Goal: Information Seeking & Learning: Learn about a topic

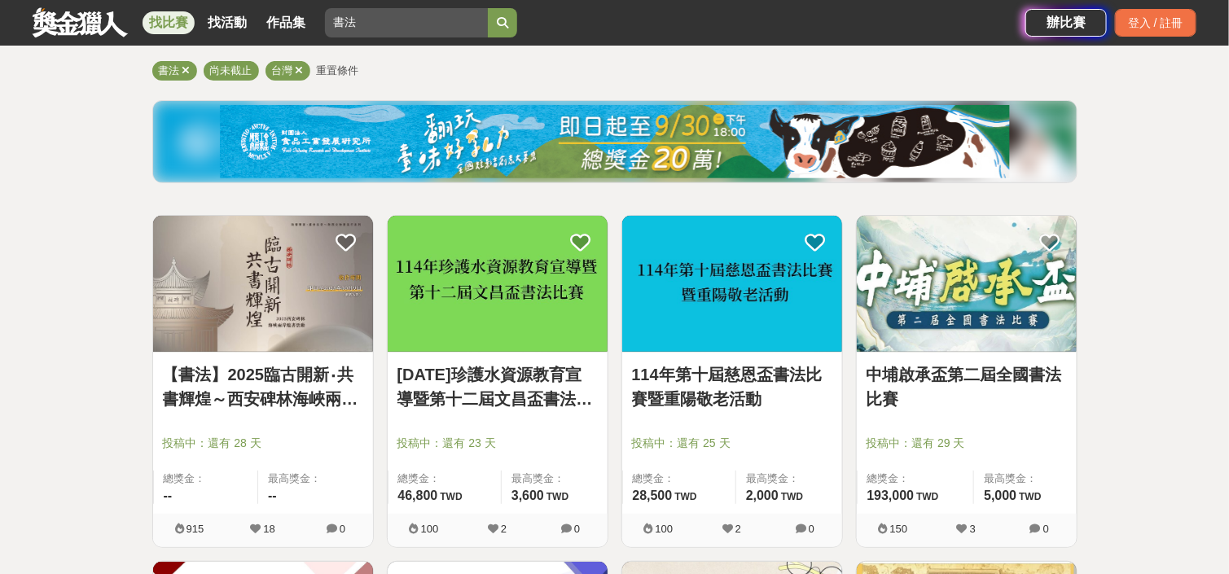
scroll to position [244, 0]
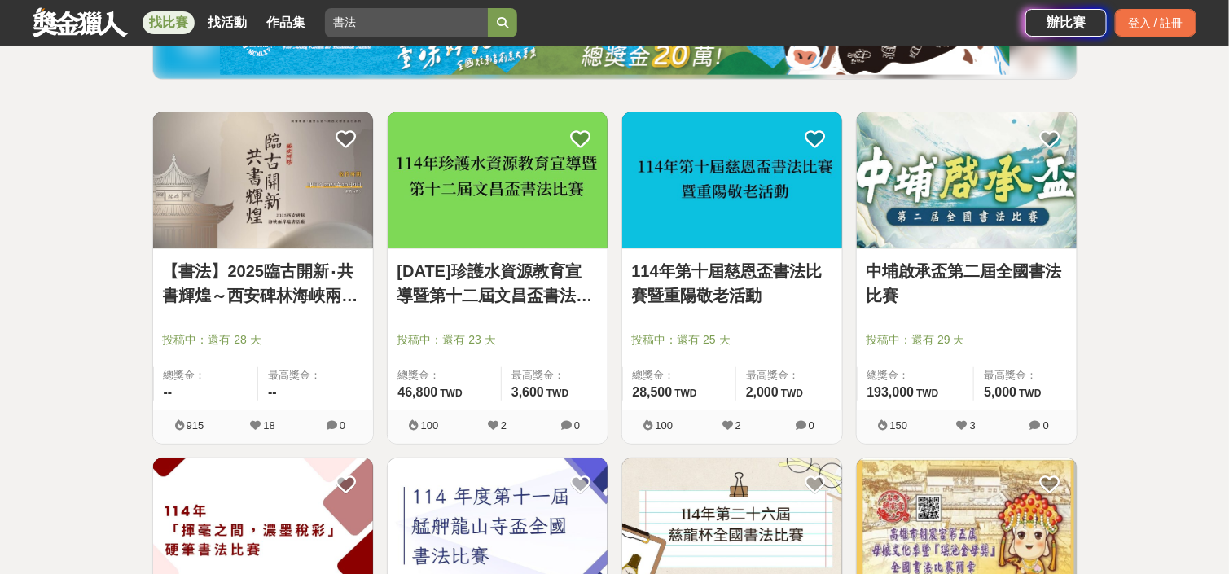
click at [525, 288] on link "[DATE]珍護水資源教育宣導暨第十二屆文昌盃書法比賽" at bounding box center [497, 283] width 200 height 49
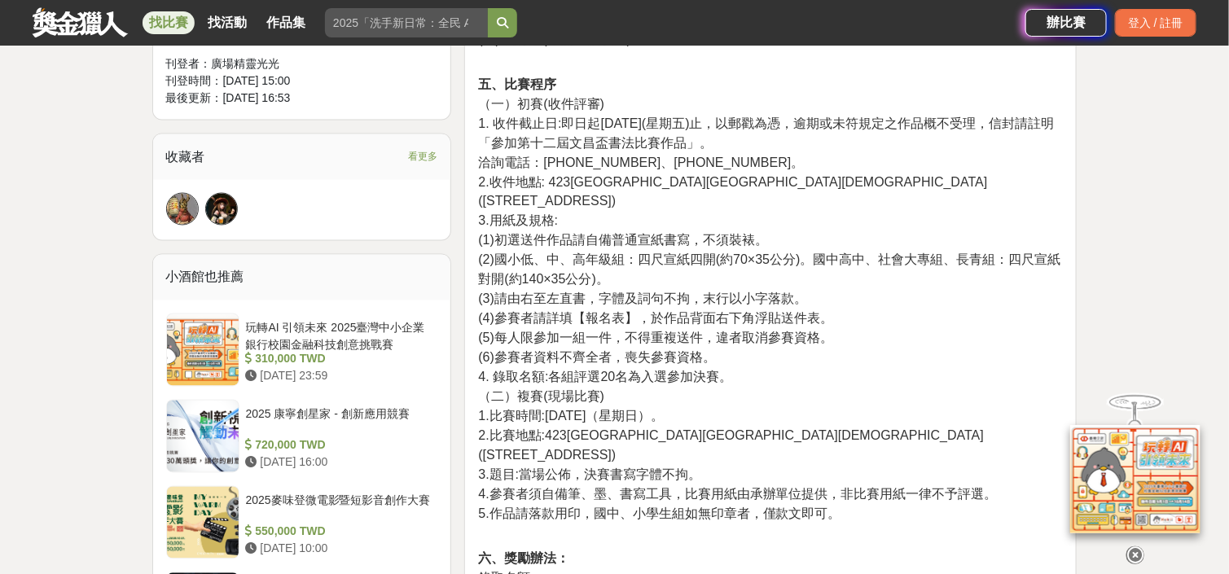
scroll to position [1059, 0]
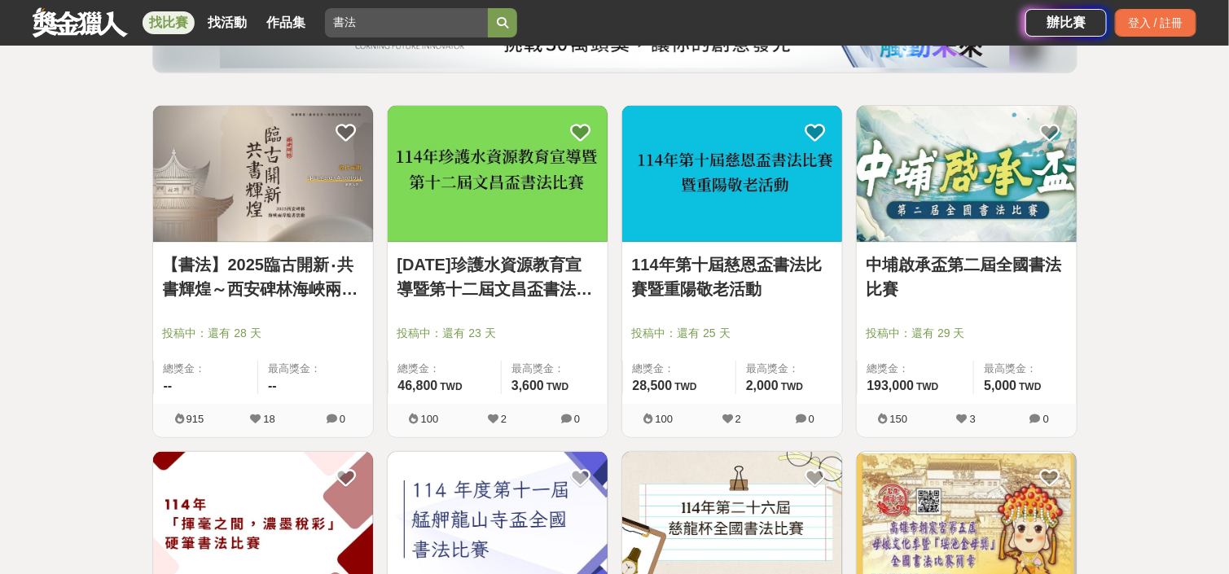
scroll to position [244, 0]
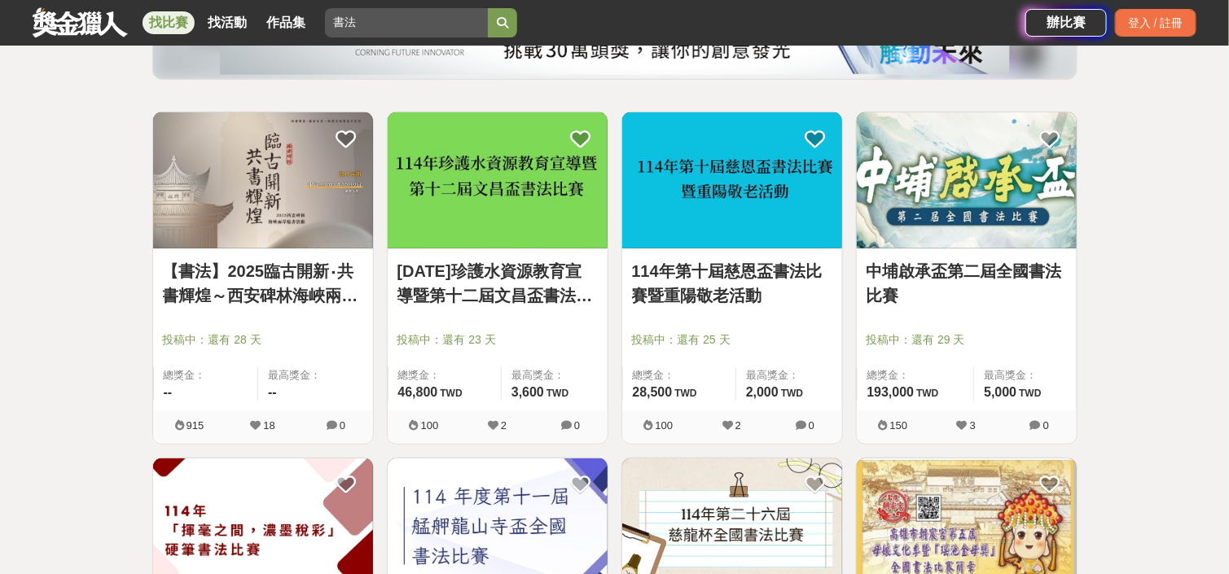
click at [726, 266] on link "114年第十屆慈恩盃書法比賽暨重陽敬老活動" at bounding box center [732, 283] width 200 height 49
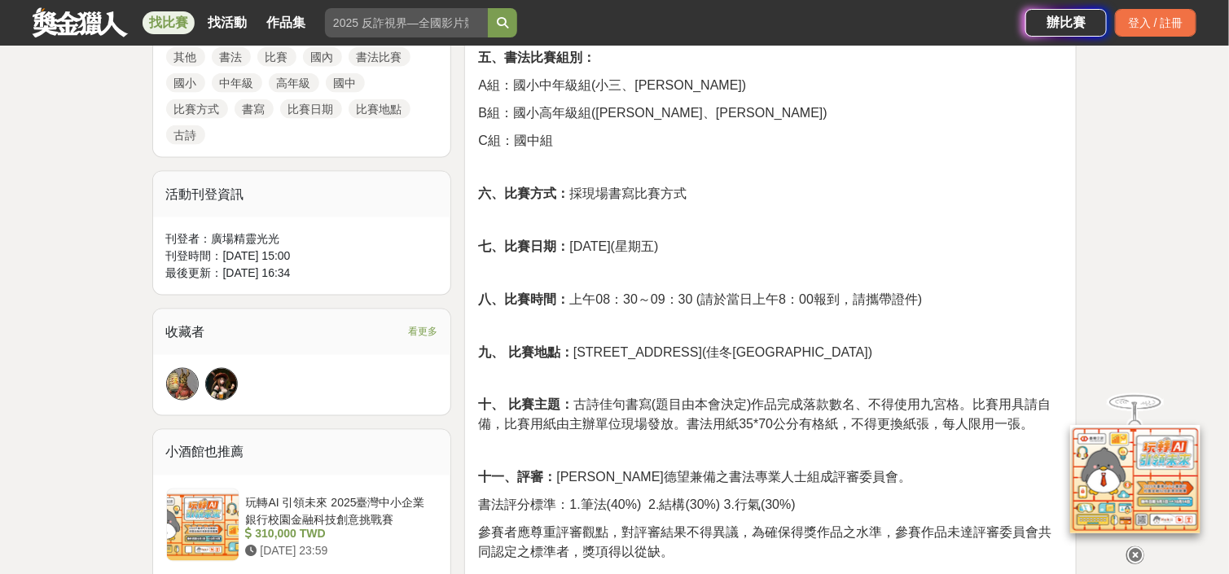
scroll to position [977, 0]
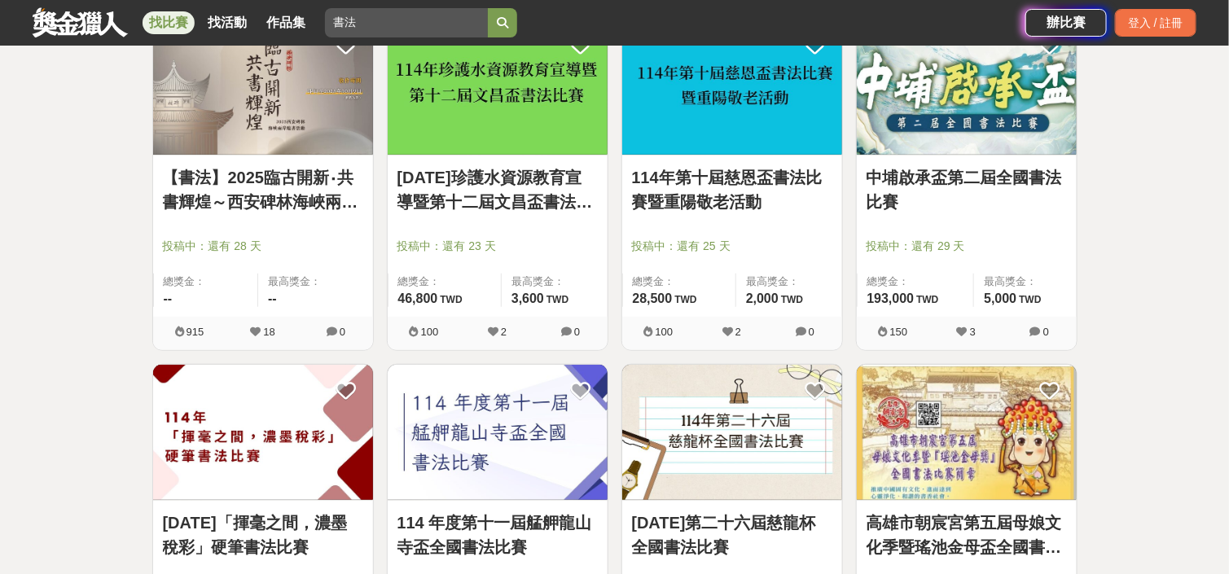
scroll to position [489, 0]
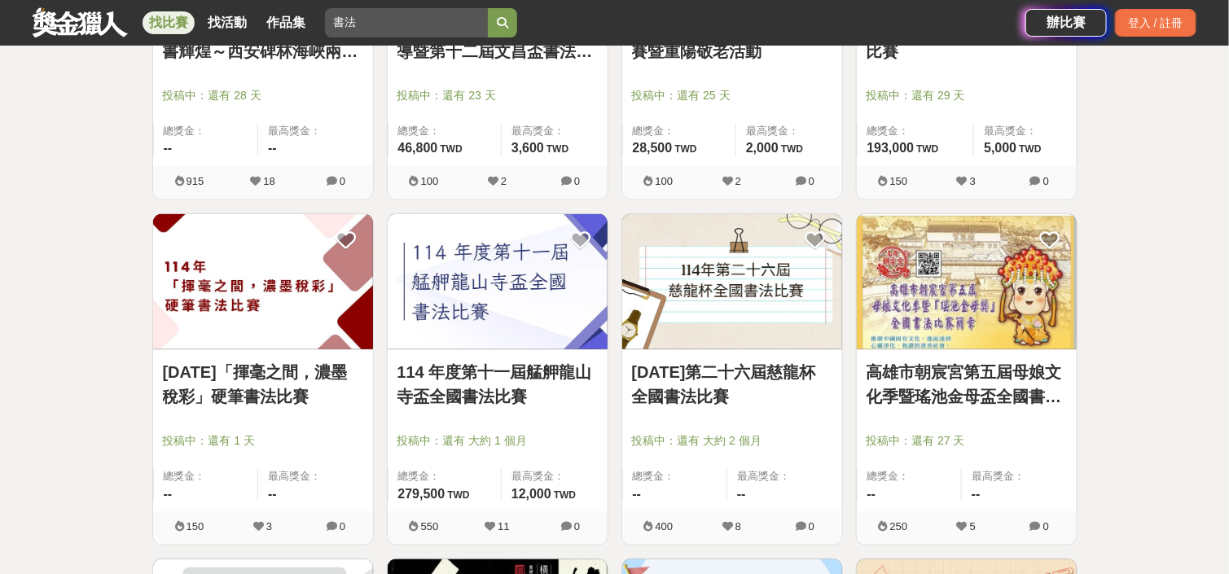
click at [265, 378] on link "[DATE]「揮毫之間，濃墨稅彩」硬筆書法比賽" at bounding box center [263, 384] width 200 height 49
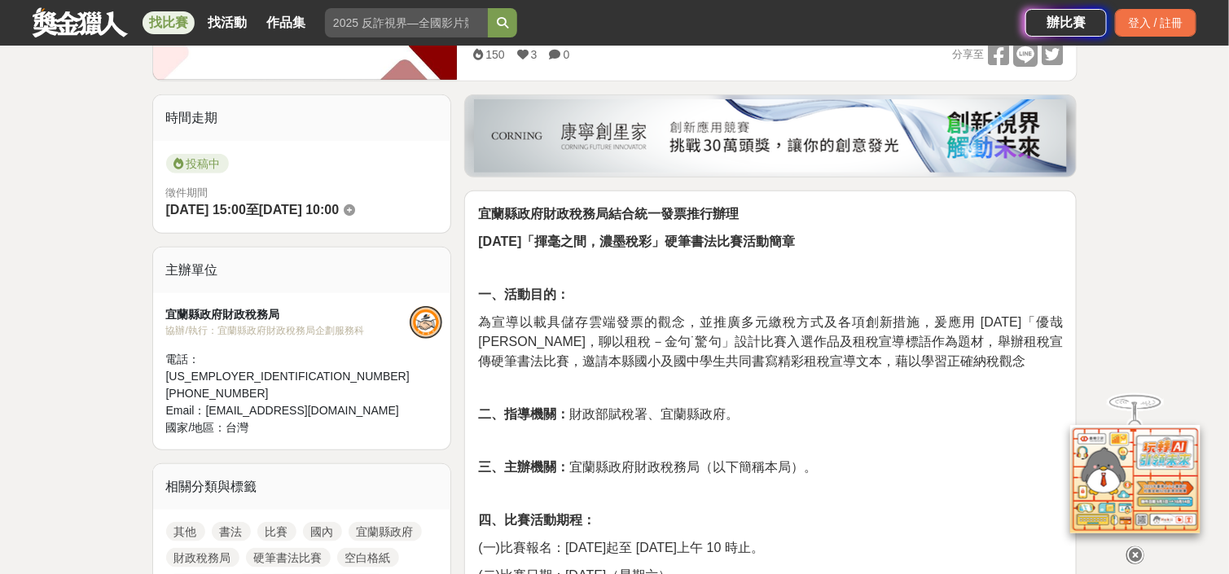
scroll to position [326, 0]
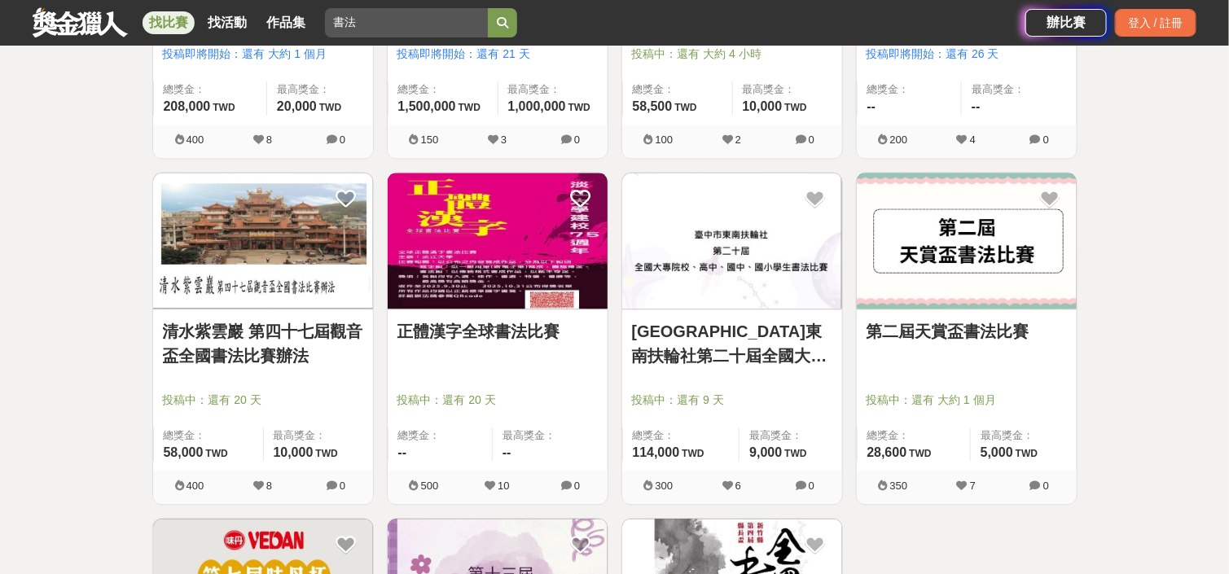
scroll to position [1384, 0]
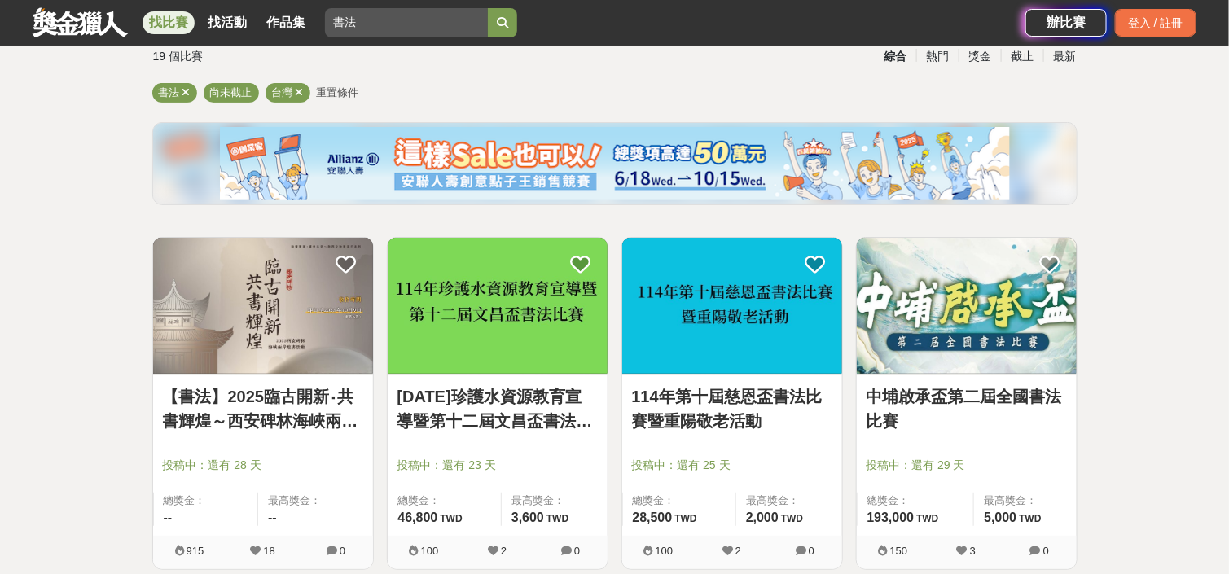
scroll to position [244, 0]
